Goal: Task Accomplishment & Management: Use online tool/utility

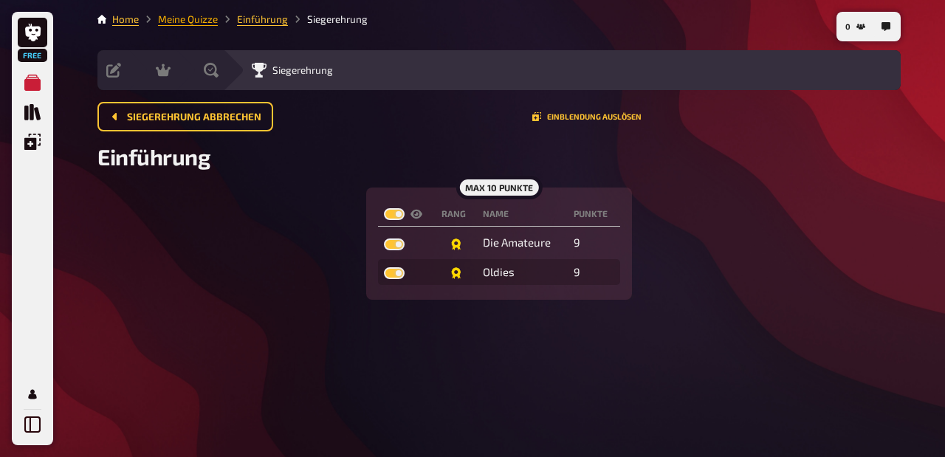
click at [190, 21] on link "Meine Quizze" at bounding box center [188, 19] width 60 height 12
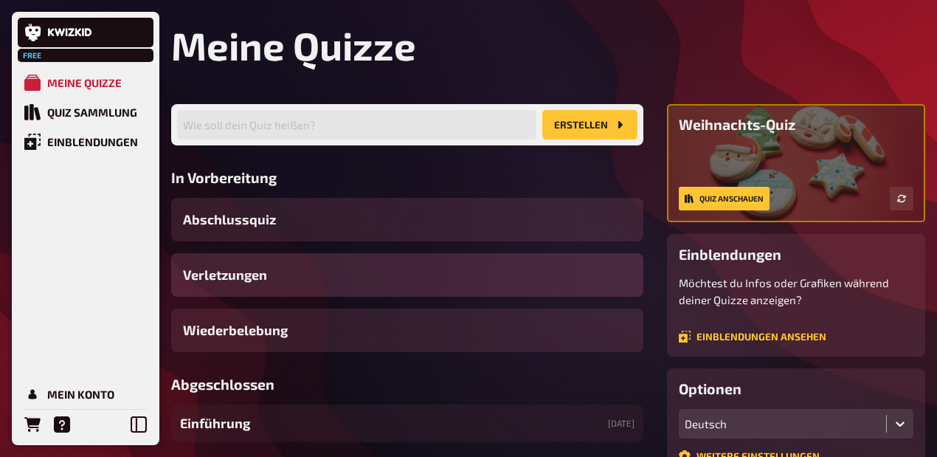
scroll to position [49, 0]
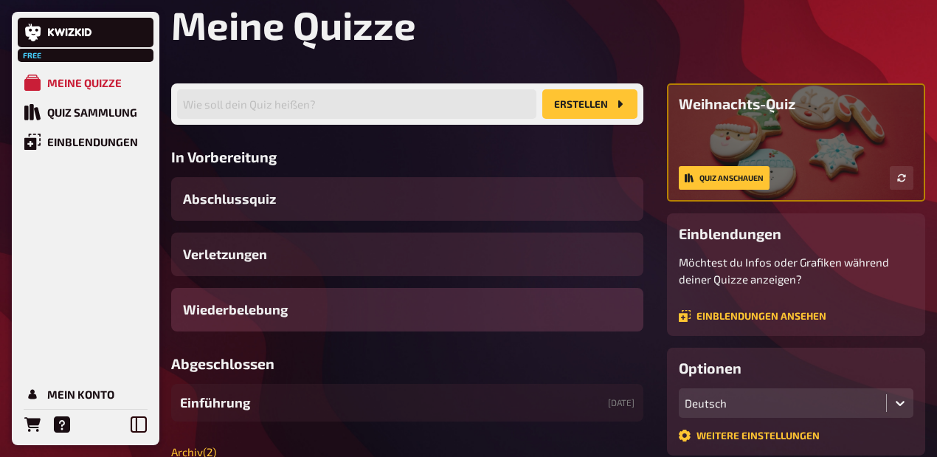
click at [340, 331] on div "Wiederbelebung" at bounding box center [407, 310] width 472 height 44
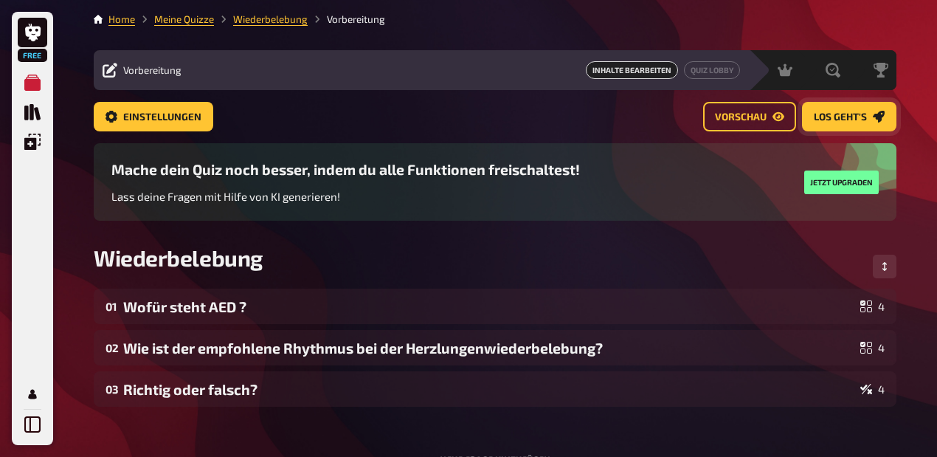
click at [468, 122] on link "Los geht's" at bounding box center [849, 117] width 94 height 30
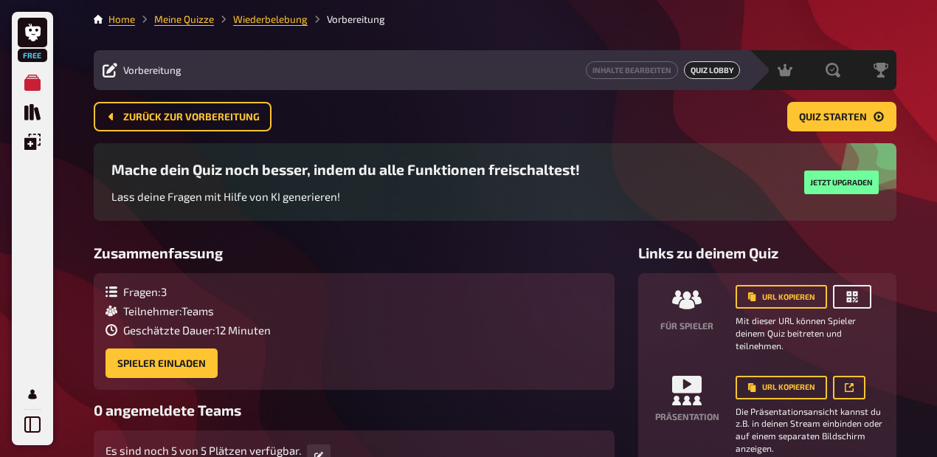
click at [468, 308] on button "button" at bounding box center [852, 297] width 38 height 24
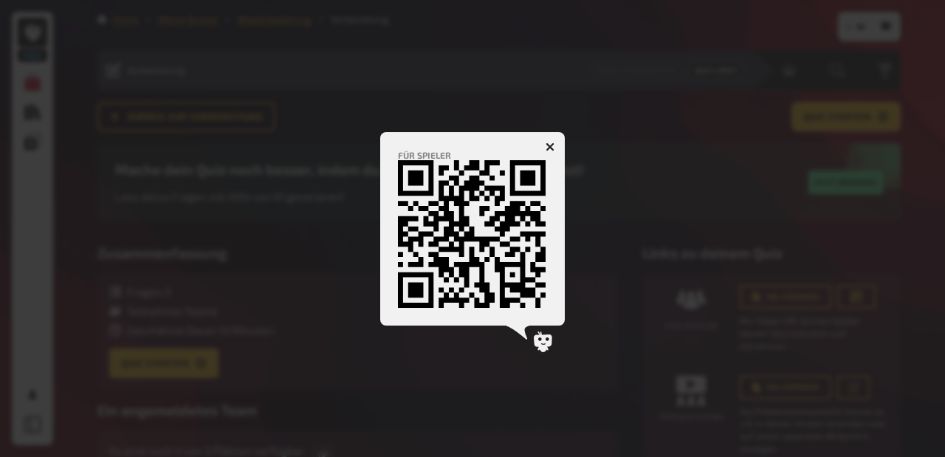
click at [468, 142] on icon "button" at bounding box center [549, 146] width 9 height 9
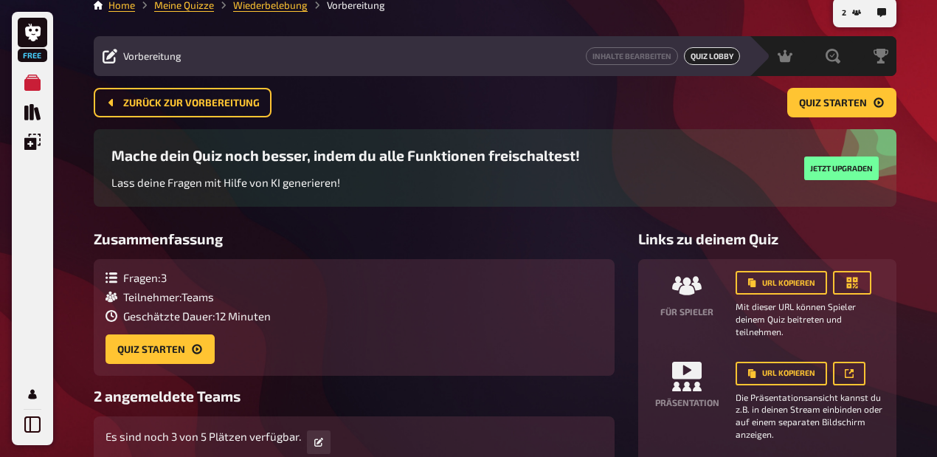
scroll to position [10, 0]
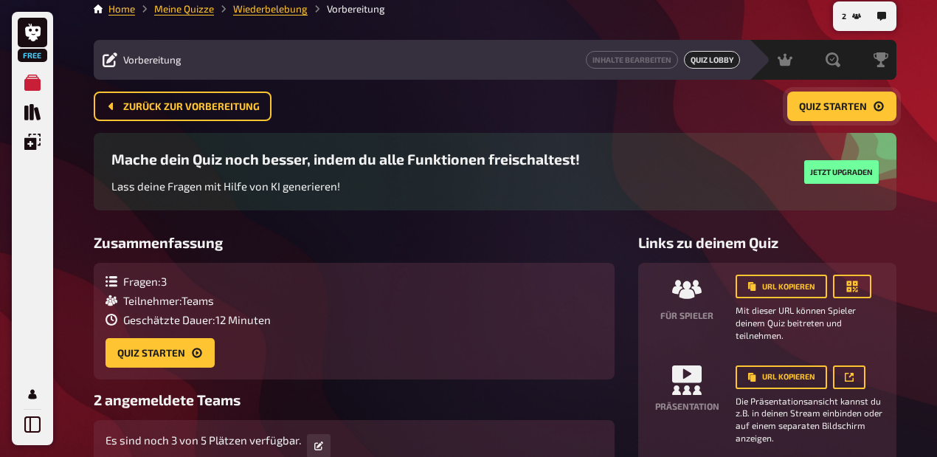
click at [468, 96] on button "Quiz starten" at bounding box center [841, 107] width 109 height 30
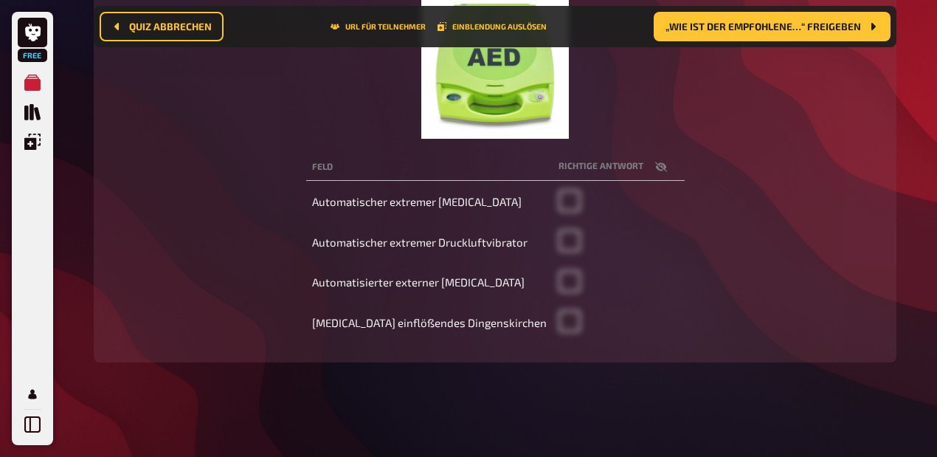
scroll to position [312, 0]
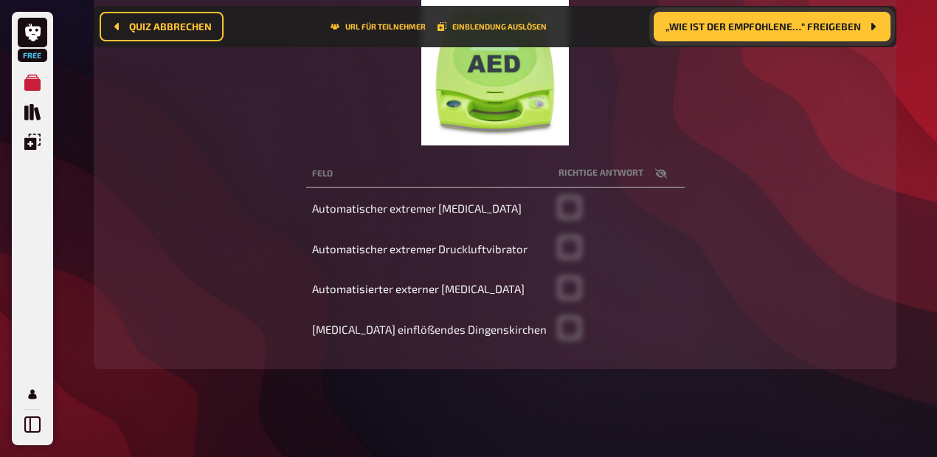
click at [468, 35] on button "„Wie ist der empfohlene…“ freigeben" at bounding box center [772, 27] width 237 height 30
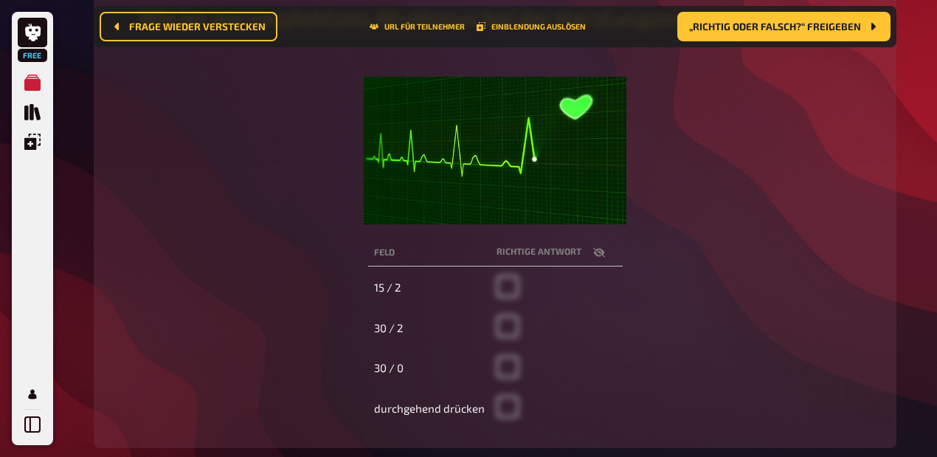
scroll to position [214, 0]
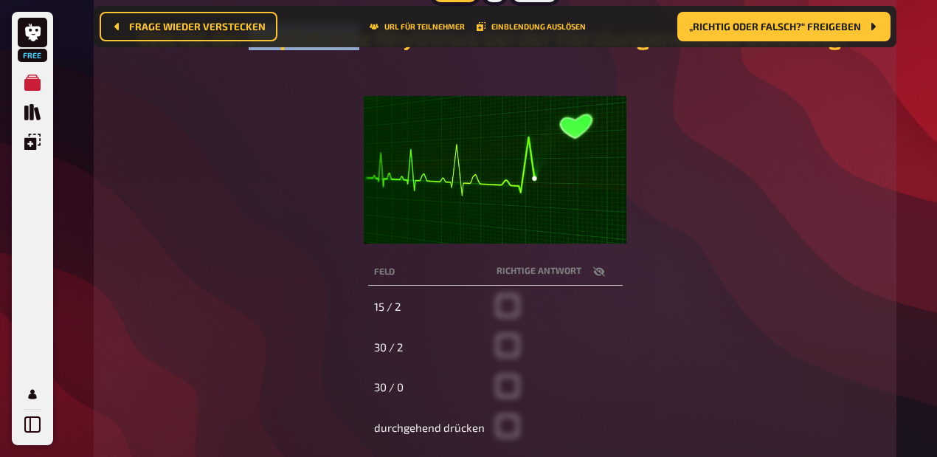
drag, startPoint x: 251, startPoint y: 77, endPoint x: 358, endPoint y: 80, distance: 107.1
click at [358, 50] on h2 "Wie ist der empfohlene Rhythmus bei der Herzlungenwiederbelebung?" at bounding box center [494, 37] width 767 height 27
click at [468, 103] on div "Wie ist der empfohlene Rhythmus bei der Herzlungenwiederbelebung? ﻿" at bounding box center [494, 128] width 767 height 232
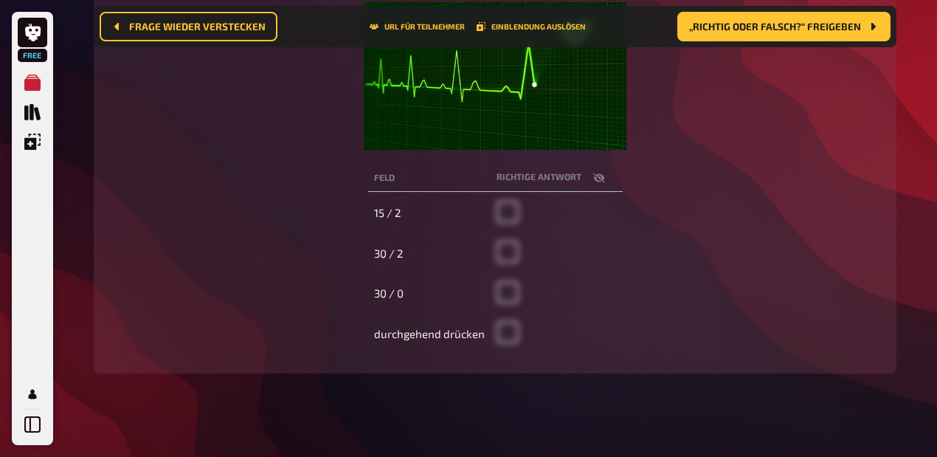
scroll to position [312, 0]
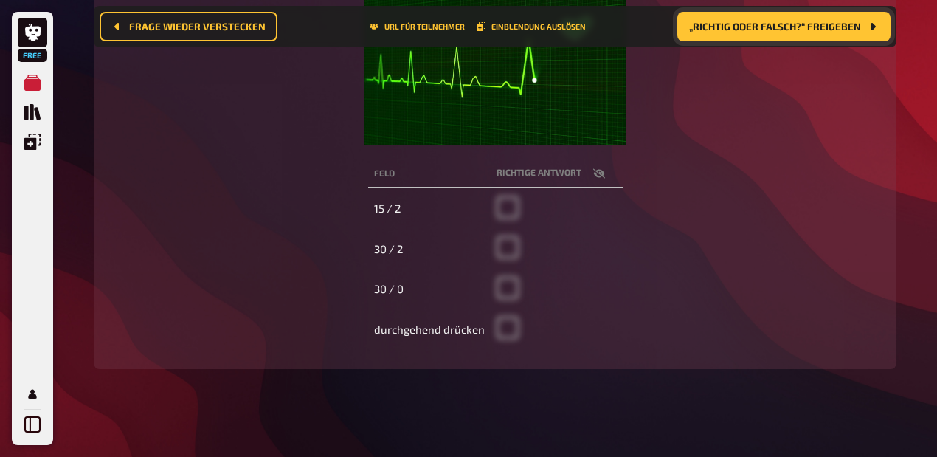
click at [468, 38] on button "„Richtig oder falsch?“ freigeben" at bounding box center [783, 27] width 213 height 30
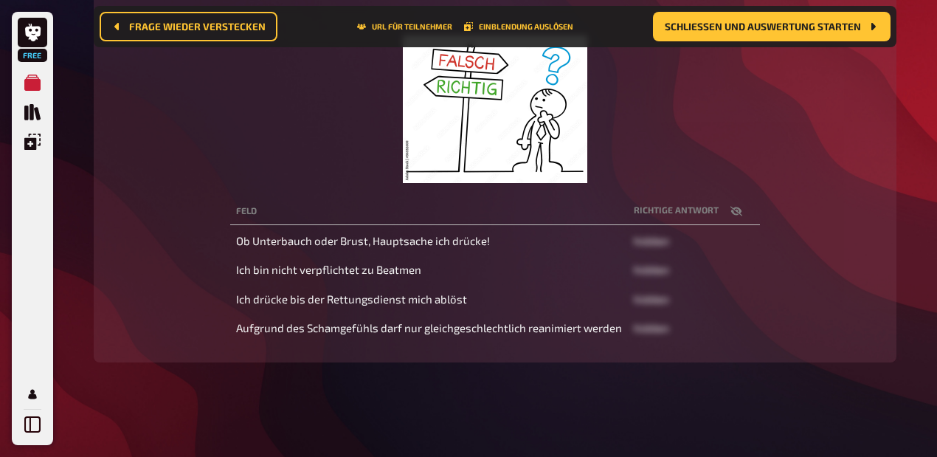
scroll to position [312, 0]
click at [468, 199] on div "Richtig oder falsch? ﻿ Feld Richtige Antwort Ob Unterbauch oder Brust, Hauptsac…" at bounding box center [494, 147] width 767 height 393
click at [468, 33] on button "Schließen und Auswertung starten" at bounding box center [772, 27] width 238 height 30
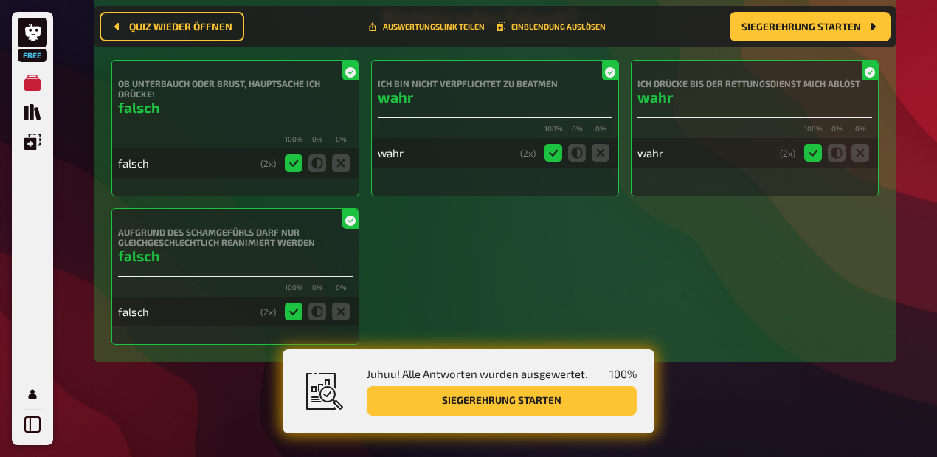
scroll to position [1241, 0]
drag, startPoint x: 826, startPoint y: 142, endPoint x: 855, endPoint y: 138, distance: 29.1
click at [468, 89] on h4 "Ich drücke bis der Rettungsdienst mich ablöst" at bounding box center [755, 83] width 235 height 10
click at [468, 118] on div "Ich drücke bis der Rettungsdienst mich ablöst wahr" at bounding box center [755, 98] width 235 height 40
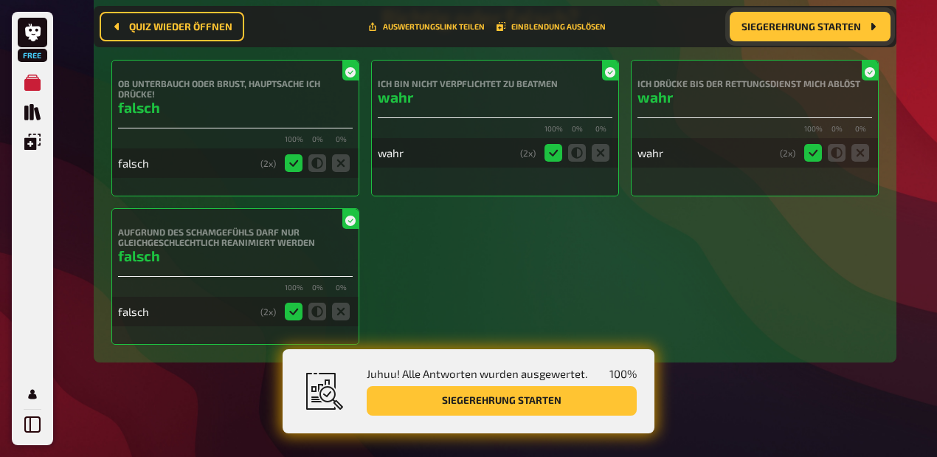
click at [468, 35] on button "Siegerehrung starten" at bounding box center [810, 27] width 161 height 30
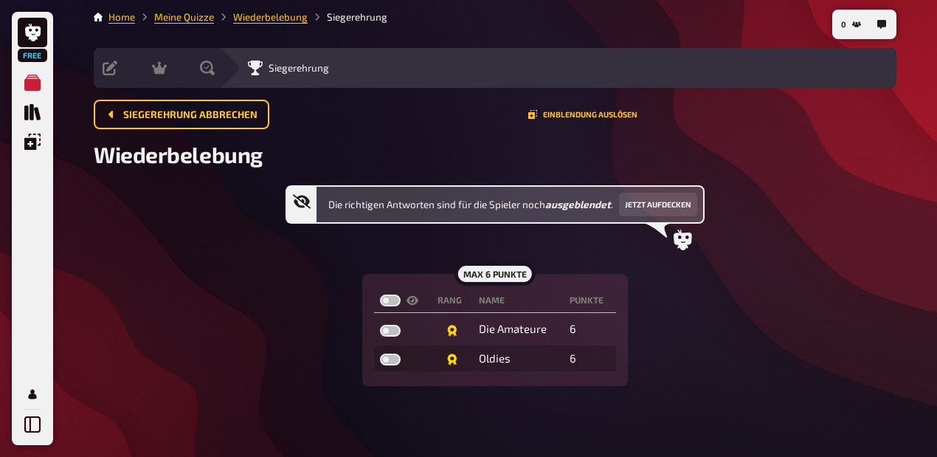
scroll to position [24, 0]
click at [390, 298] on label at bounding box center [390, 300] width 21 height 12
click at [380, 294] on input "checkbox" at bounding box center [379, 294] width 1 height 1
checkbox input "true"
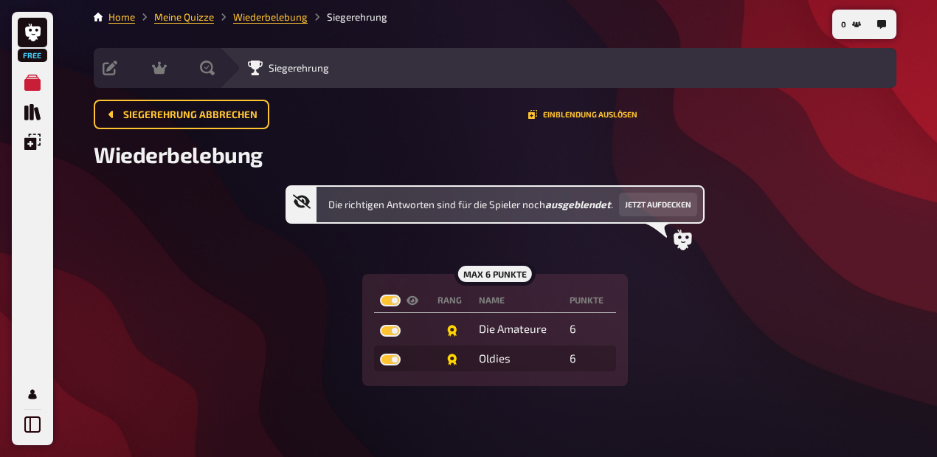
checkbox input "true"
